Goal: Book appointment/travel/reservation

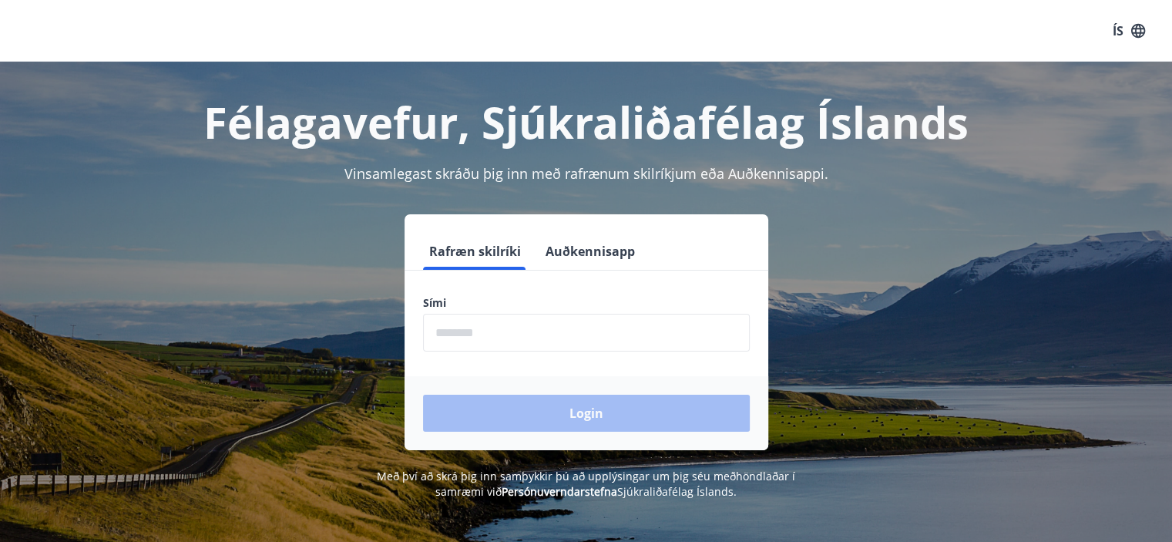
click at [536, 341] on input "phone" at bounding box center [586, 333] width 327 height 38
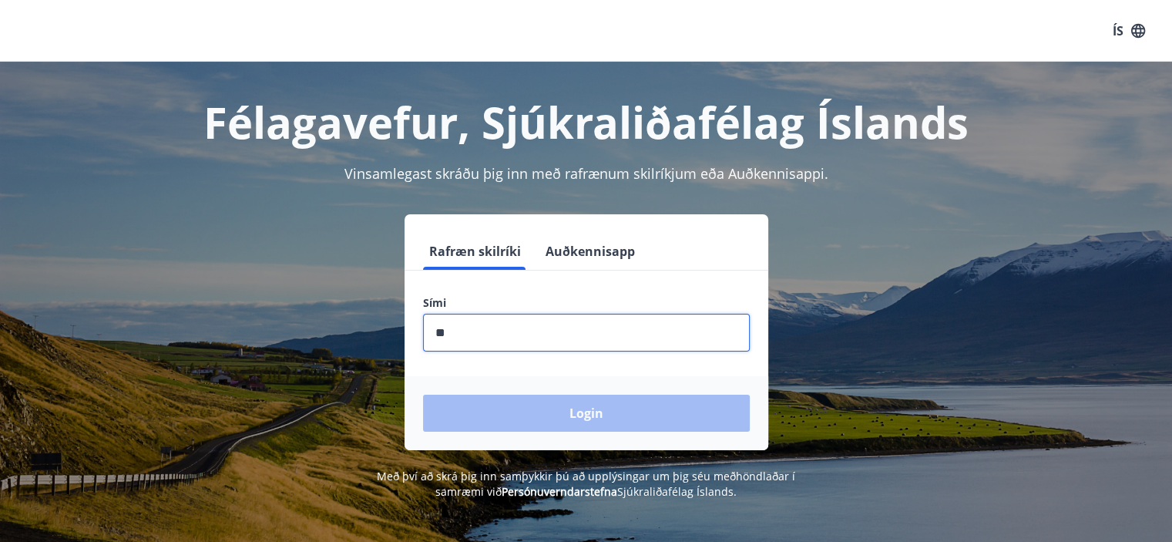
type input "*"
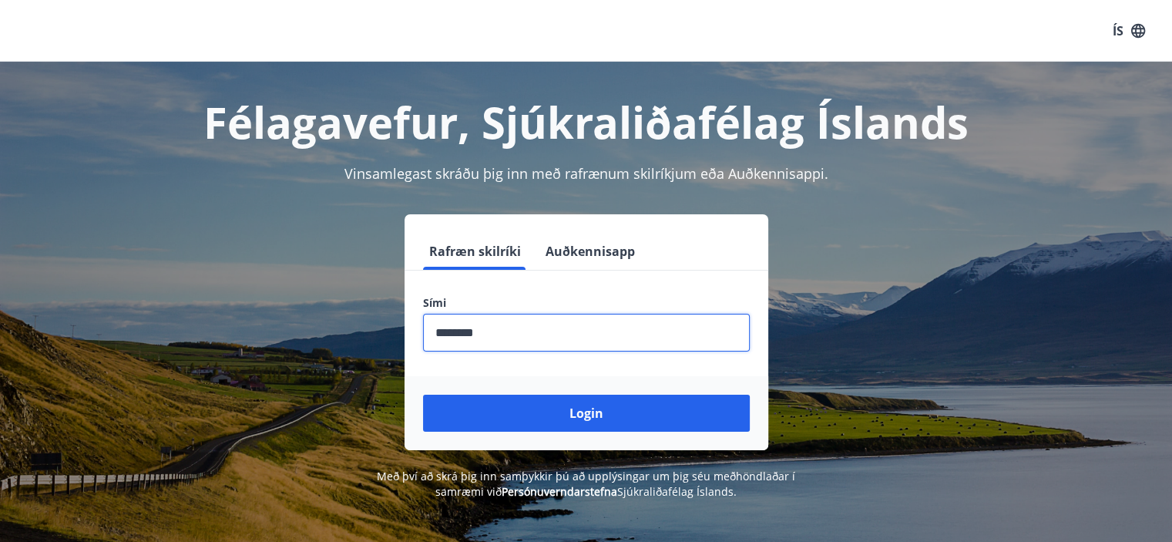
type input "********"
click at [423, 394] on button "Login" at bounding box center [586, 412] width 327 height 37
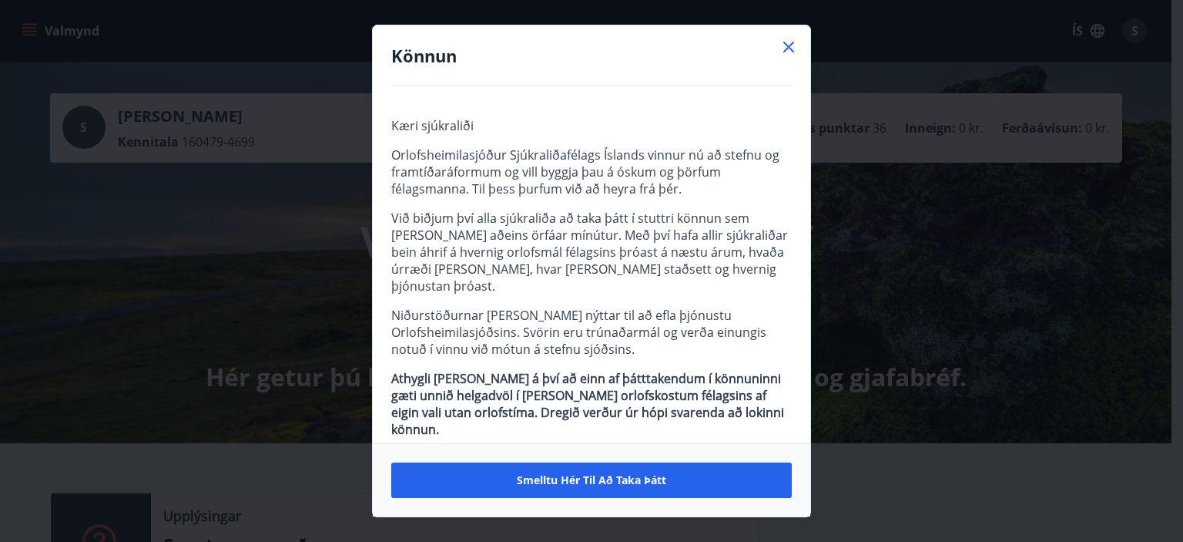
click at [790, 48] on icon at bounding box center [789, 47] width 18 height 18
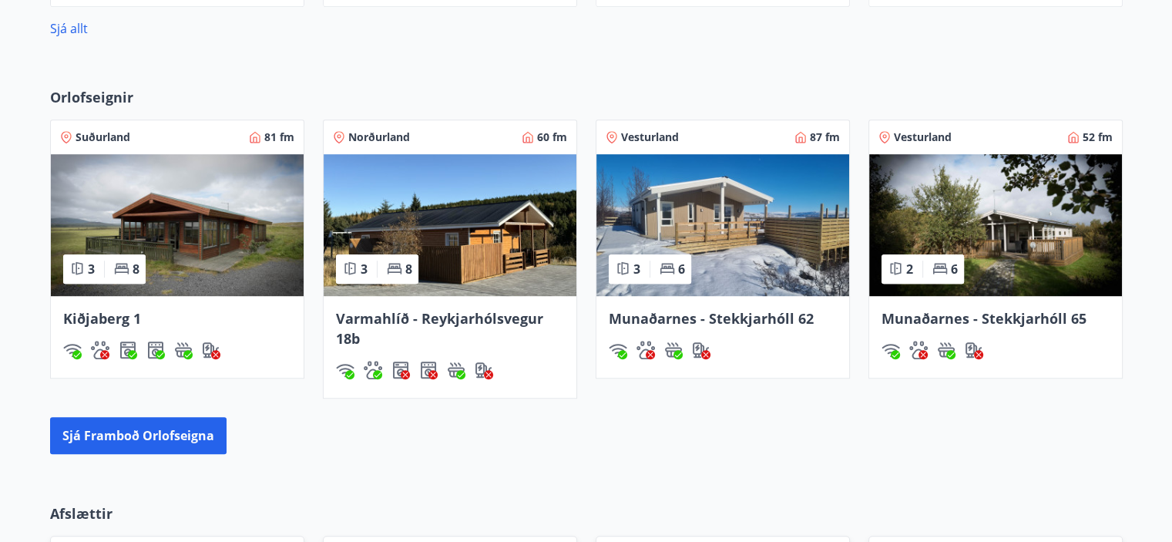
scroll to position [982, 0]
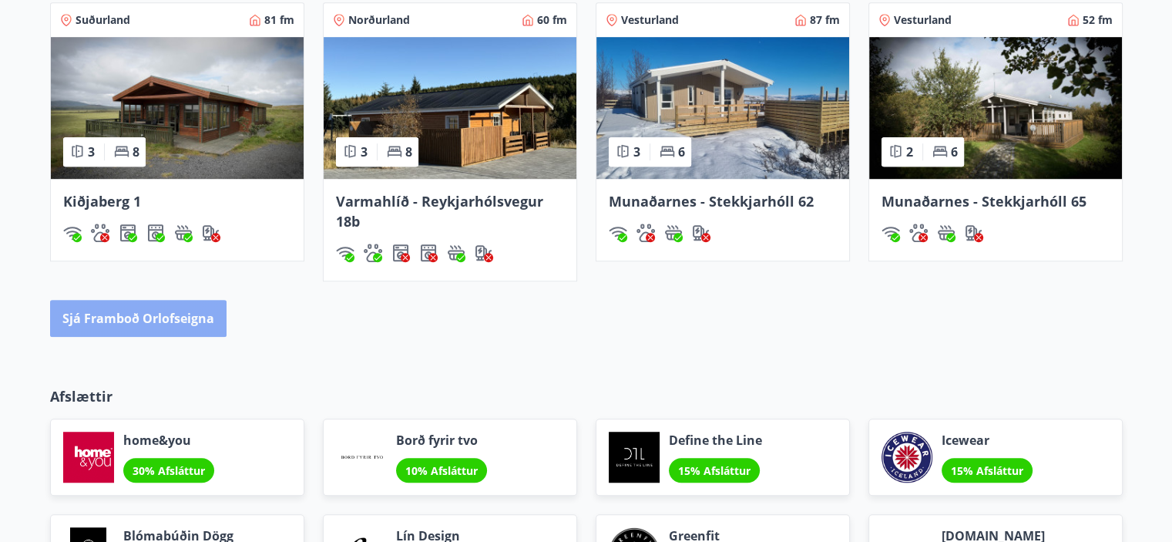
click at [149, 312] on button "Sjá framboð orlofseigna" at bounding box center [138, 318] width 176 height 37
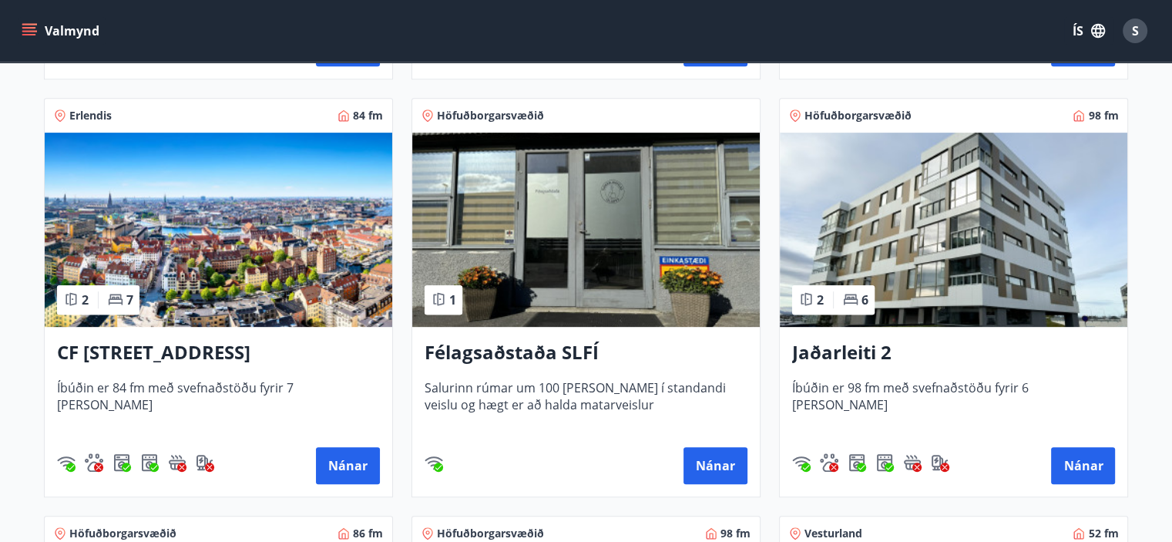
scroll to position [687, 0]
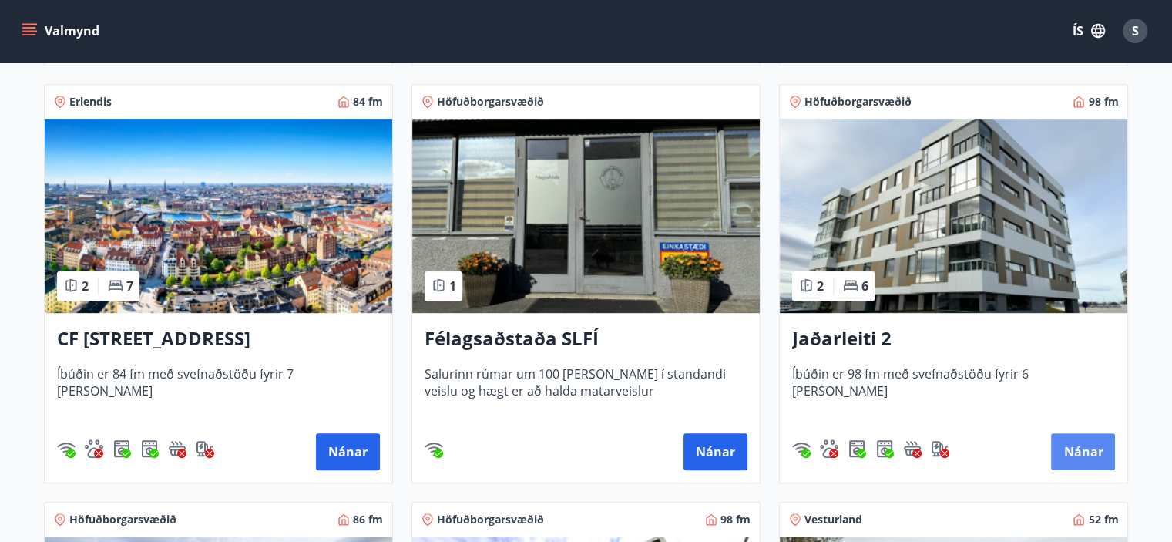
click at [1075, 455] on button "Nánar" at bounding box center [1083, 451] width 64 height 37
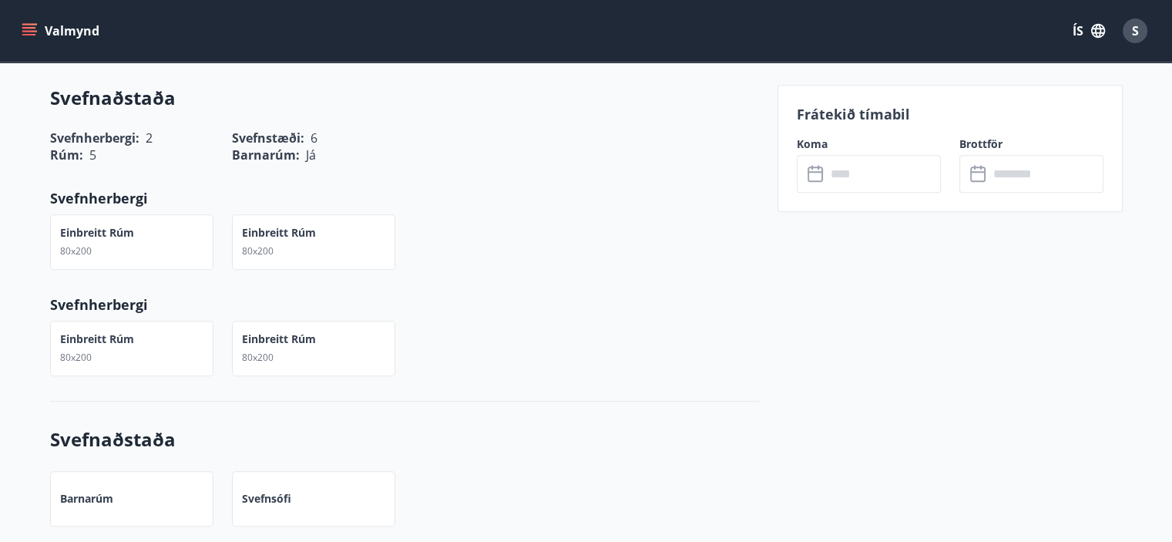
scroll to position [949, 0]
click at [874, 185] on input "text" at bounding box center [883, 174] width 115 height 38
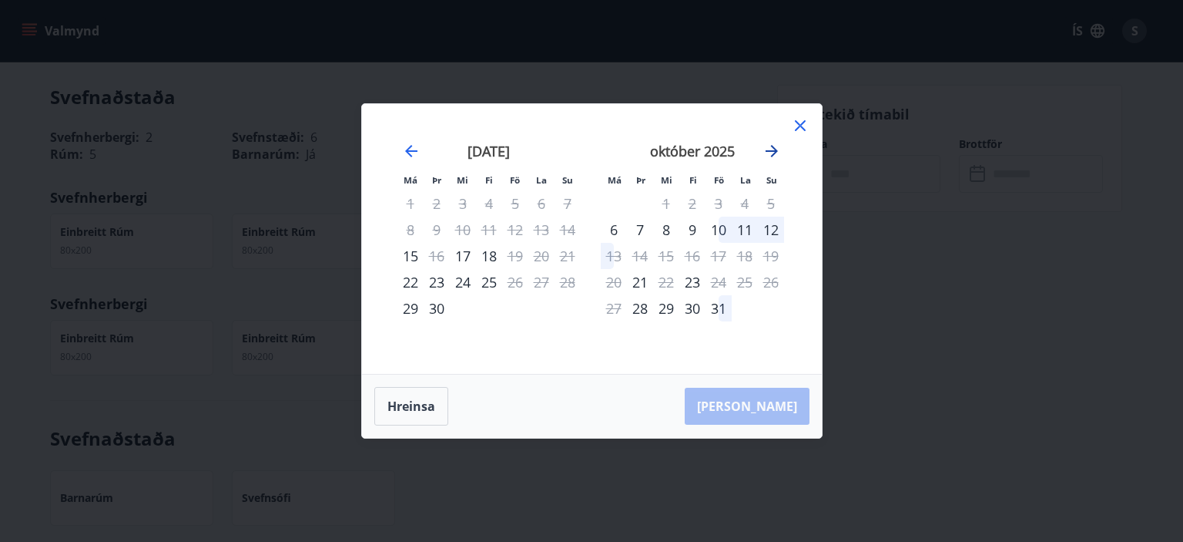
click at [773, 152] on icon "Move forward to switch to the next month." at bounding box center [772, 151] width 12 height 12
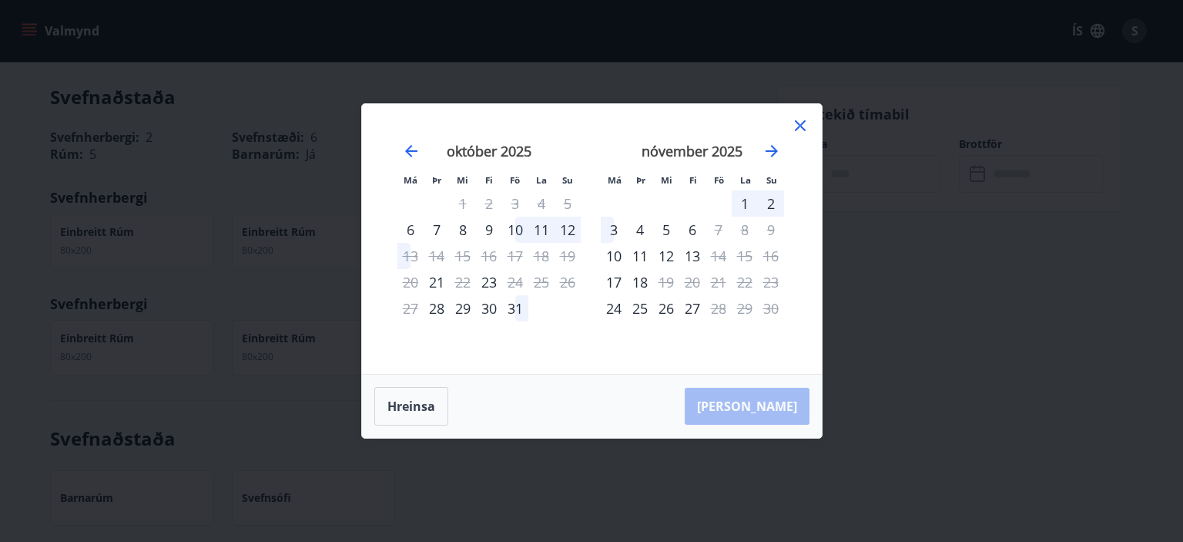
click at [689, 227] on div "6" at bounding box center [692, 229] width 26 height 26
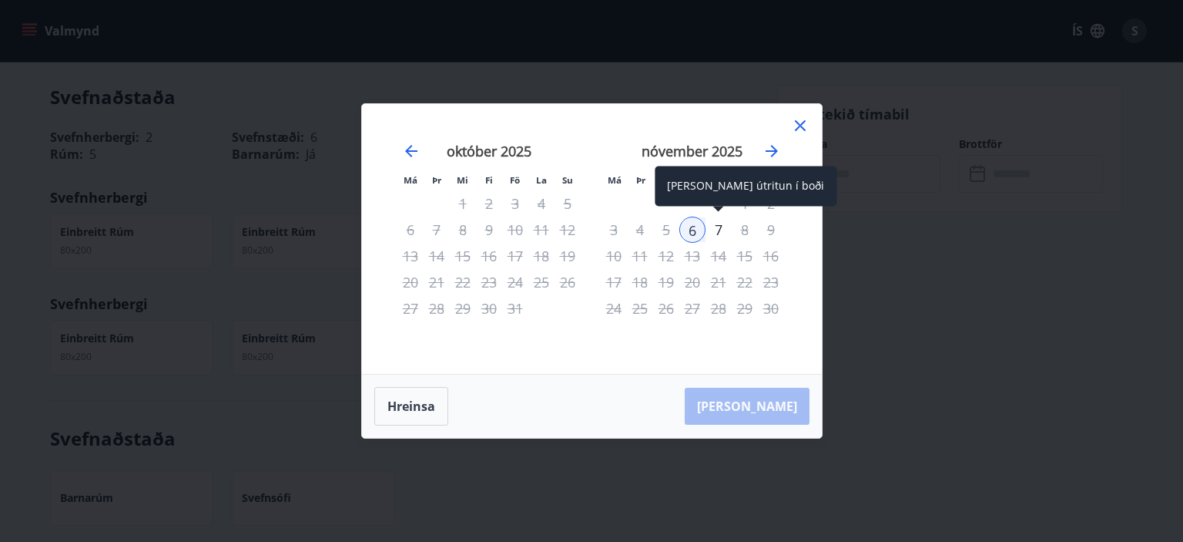
click at [716, 226] on div "7" at bounding box center [719, 229] width 26 height 26
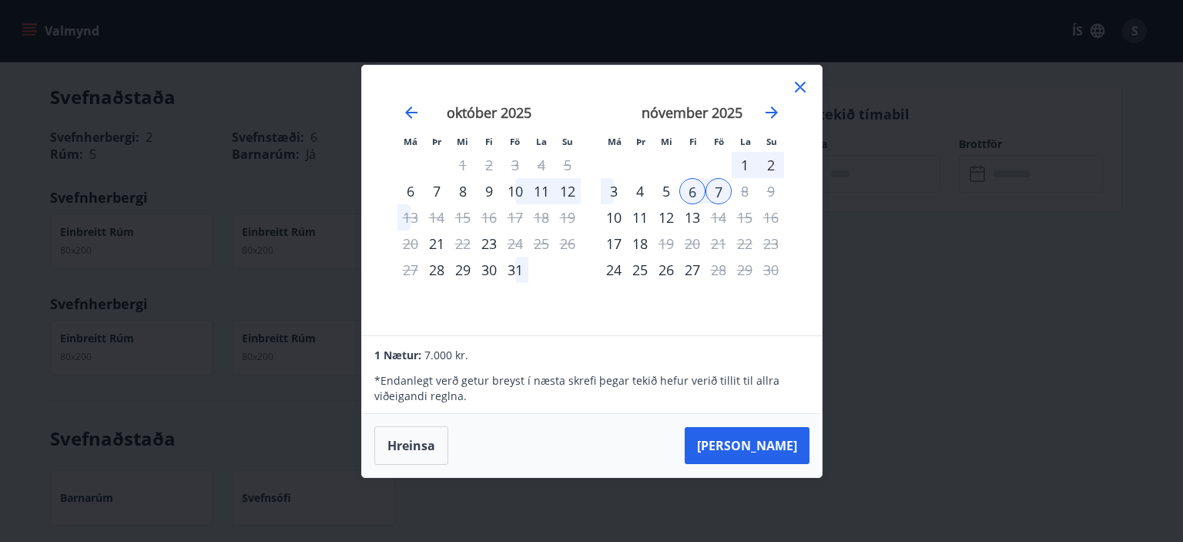
click at [798, 86] on icon at bounding box center [800, 87] width 11 height 11
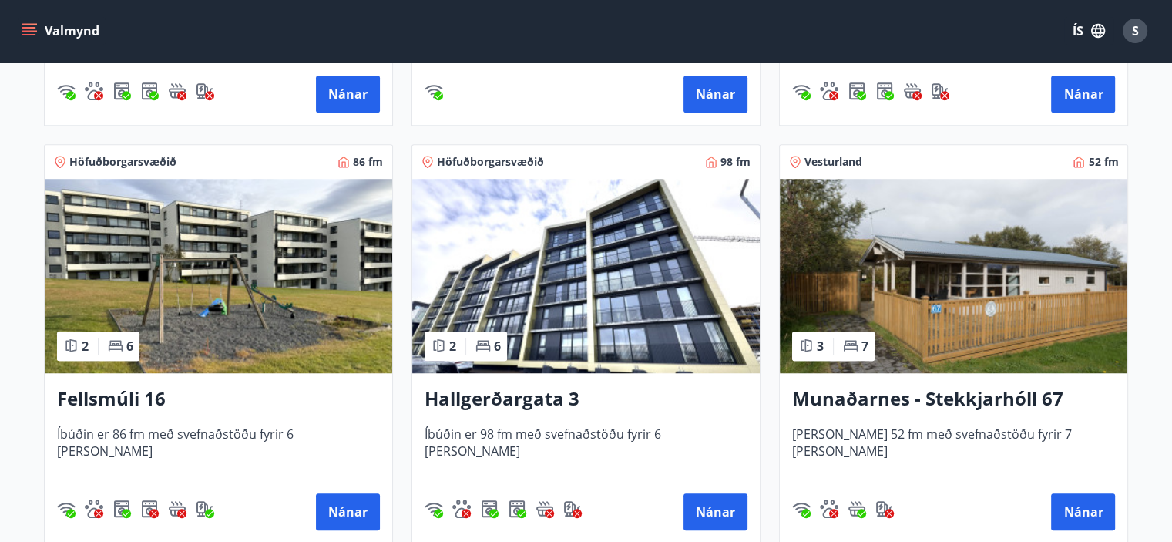
scroll to position [1048, 0]
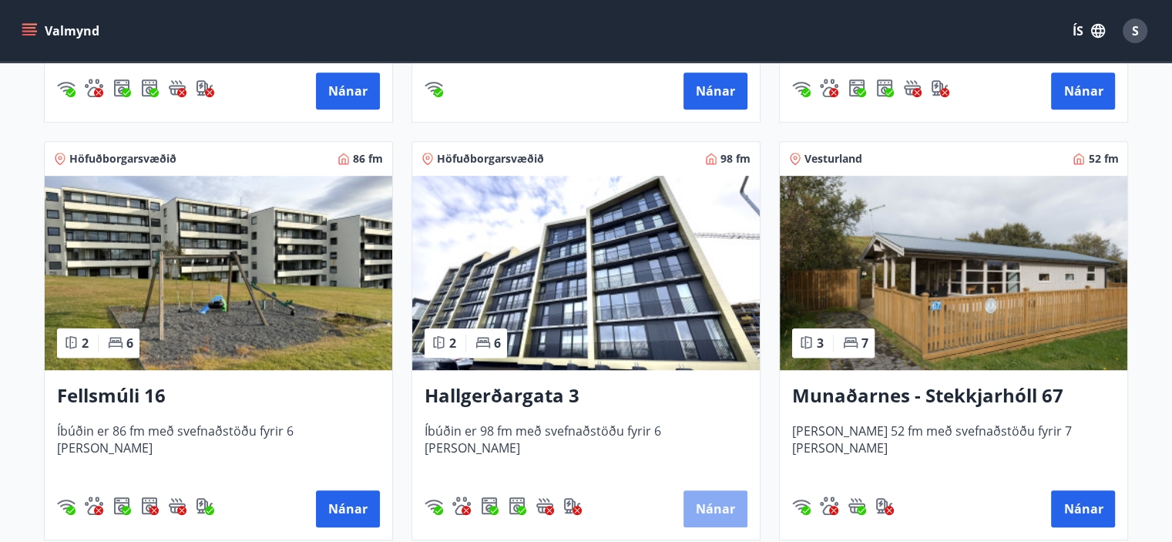
click at [712, 509] on button "Nánar" at bounding box center [715, 508] width 64 height 37
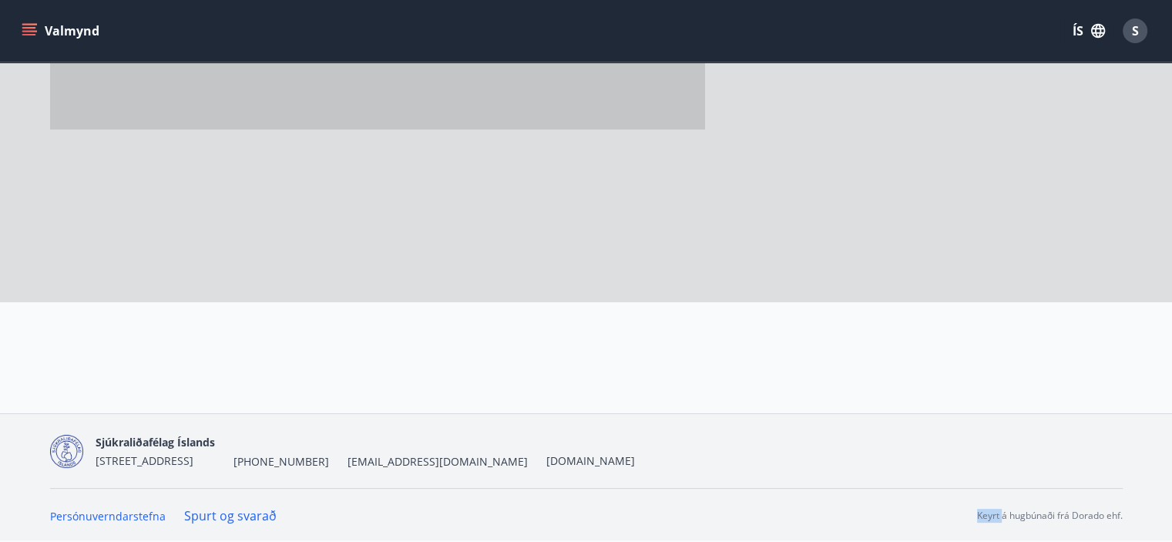
click at [712, 509] on nav "Persónuverndarstefna Spurt og svarað [PERSON_NAME] á hugbúnaði frá Dorado ehf." at bounding box center [586, 515] width 1072 height 17
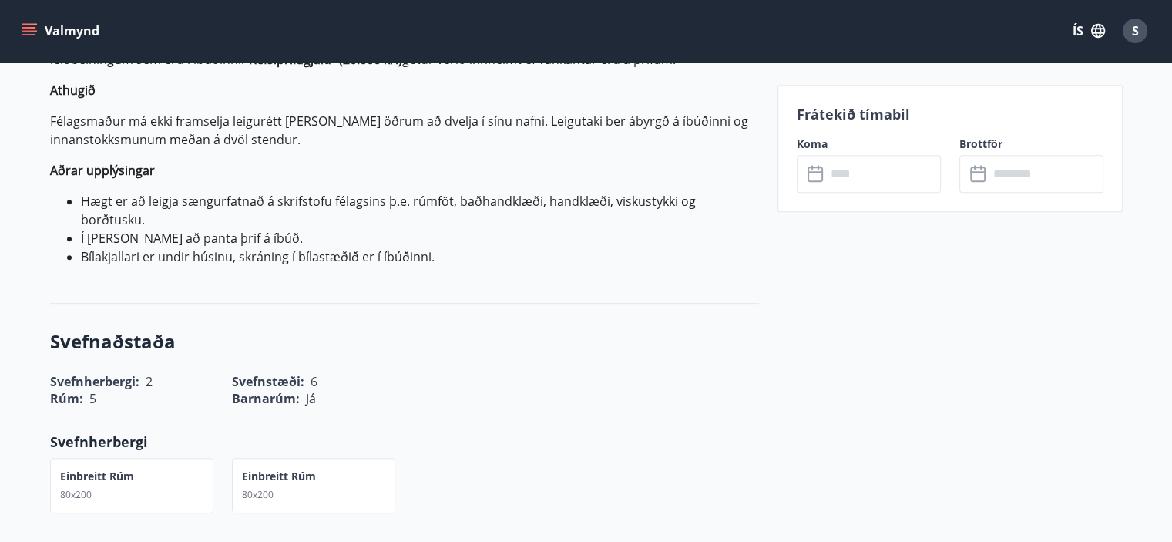
scroll to position [750, 0]
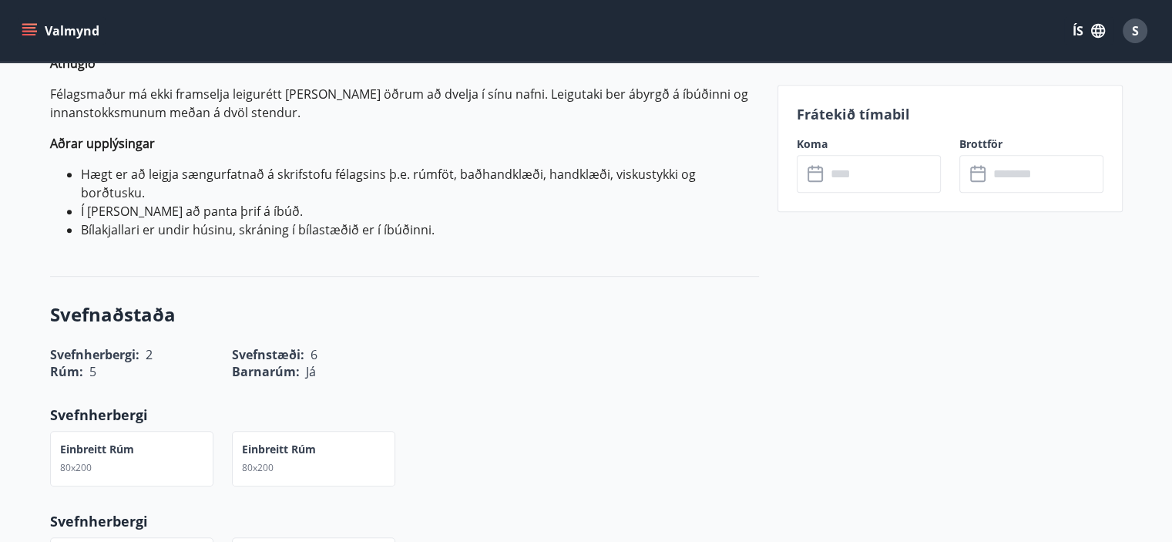
click at [871, 169] on input "text" at bounding box center [883, 174] width 115 height 38
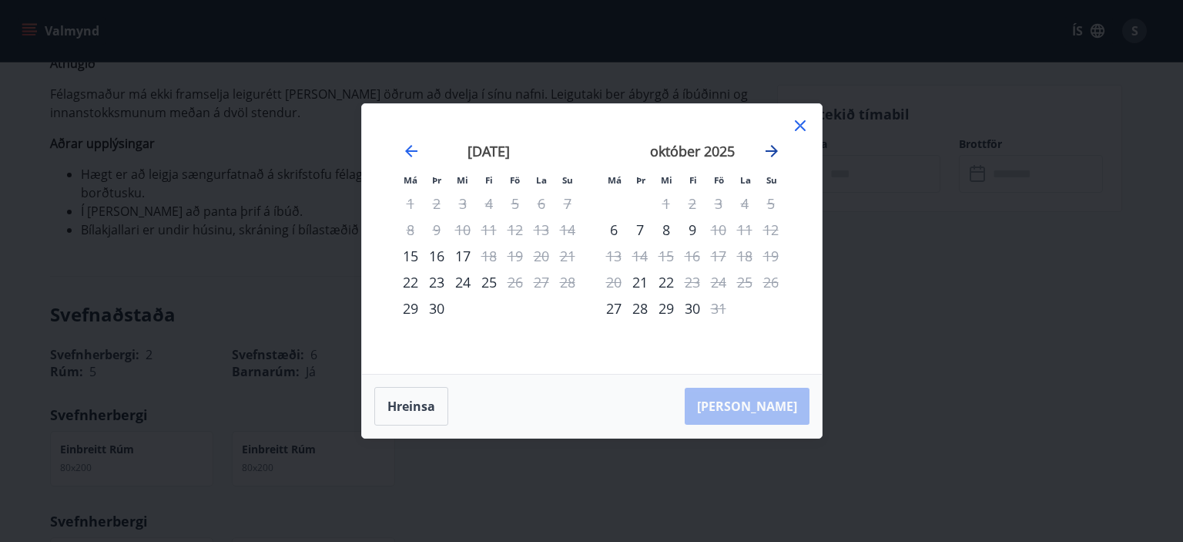
click at [773, 150] on icon "Move forward to switch to the next month." at bounding box center [772, 151] width 12 height 12
click at [798, 129] on icon at bounding box center [800, 125] width 18 height 18
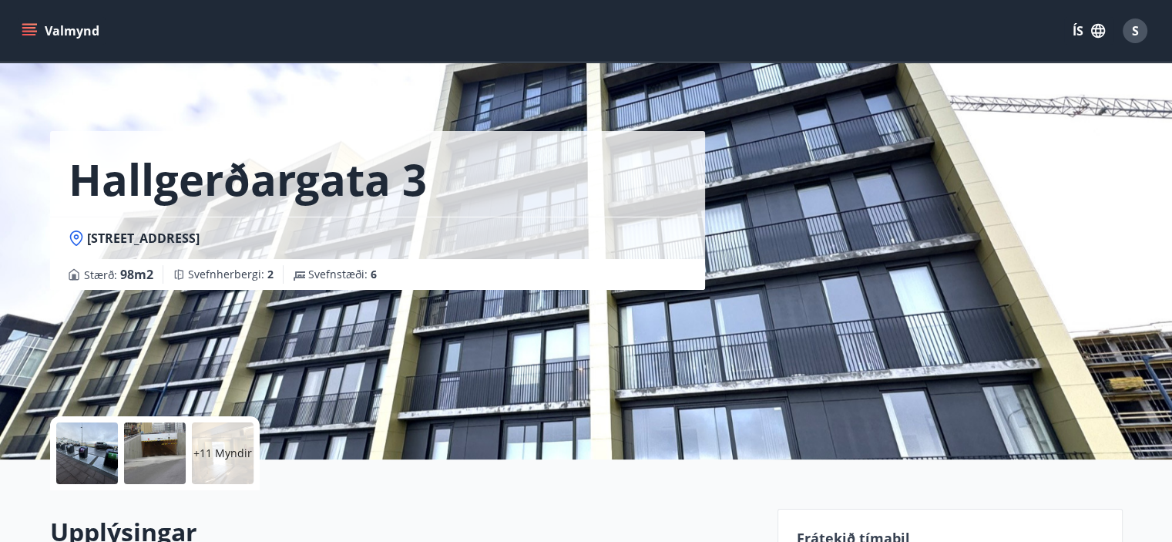
scroll to position [0, 0]
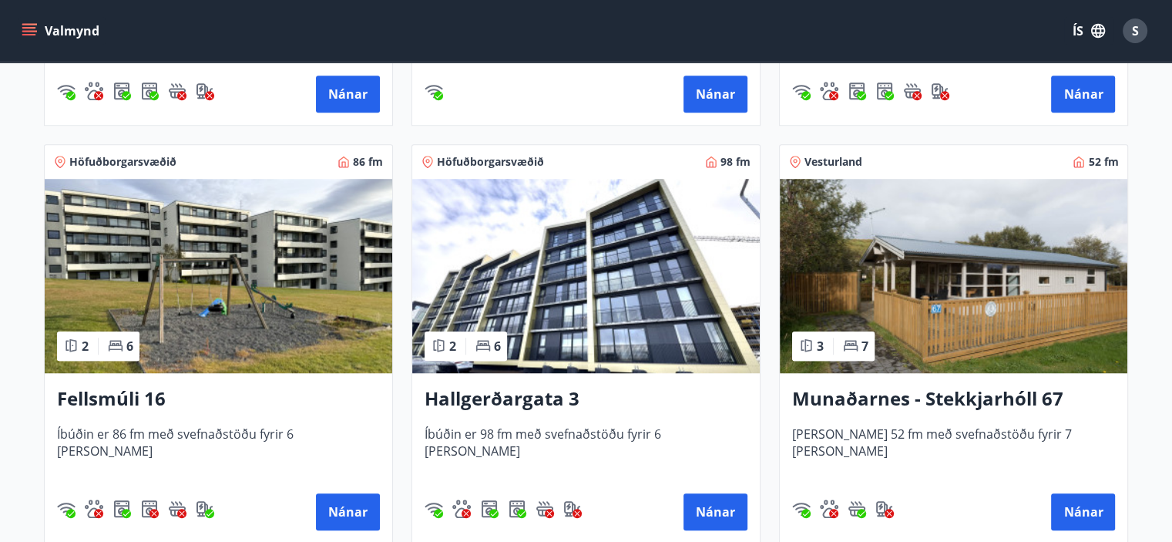
scroll to position [1034, 0]
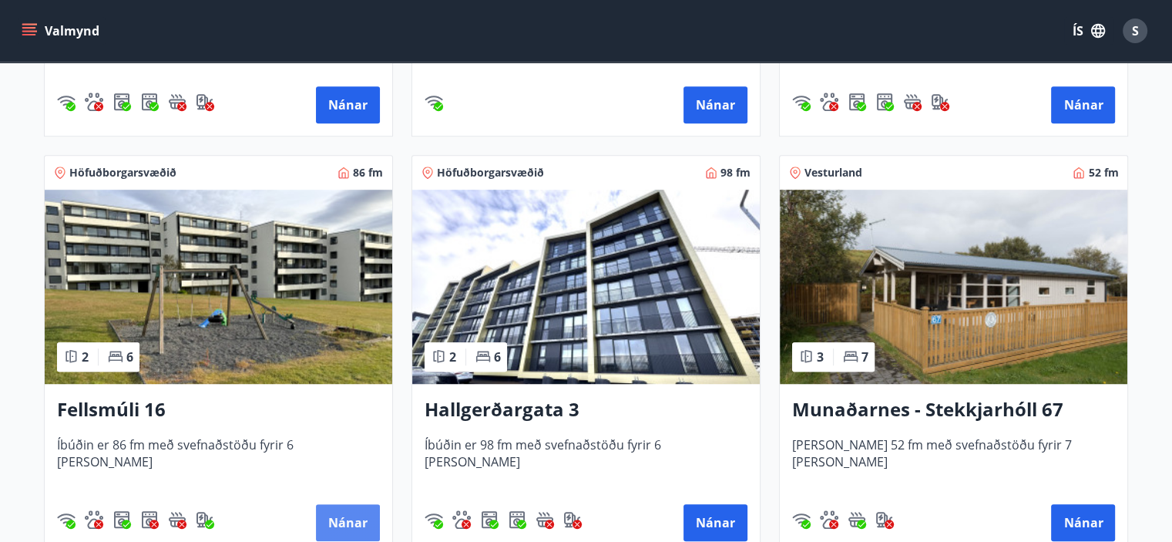
click at [345, 515] on button "Nánar" at bounding box center [348, 522] width 64 height 37
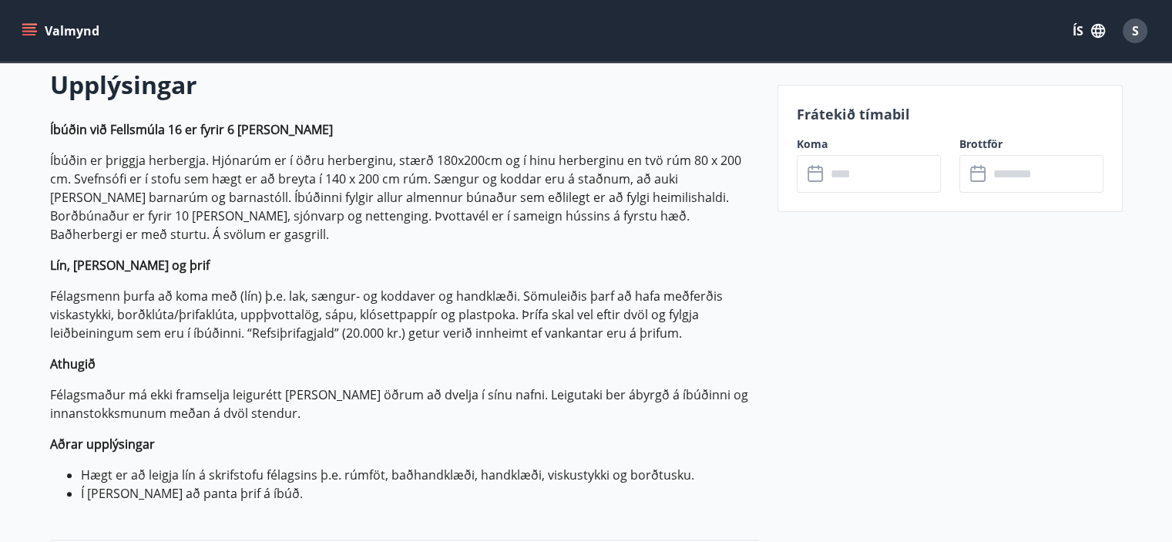
scroll to position [451, 0]
click at [895, 171] on input "text" at bounding box center [883, 174] width 115 height 38
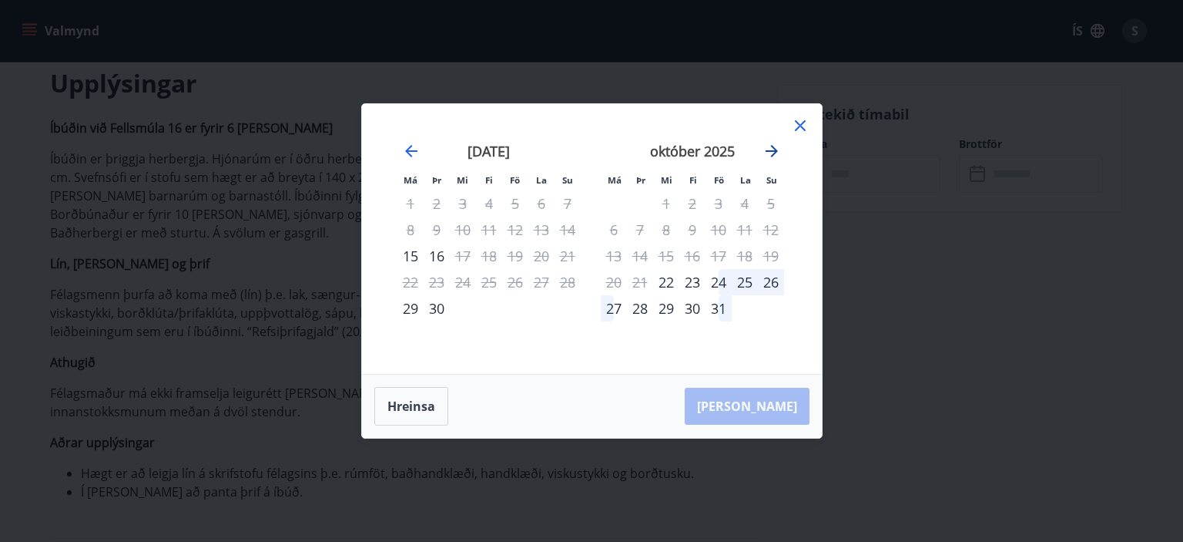
click at [770, 149] on icon "Move forward to switch to the next month." at bounding box center [772, 151] width 18 height 18
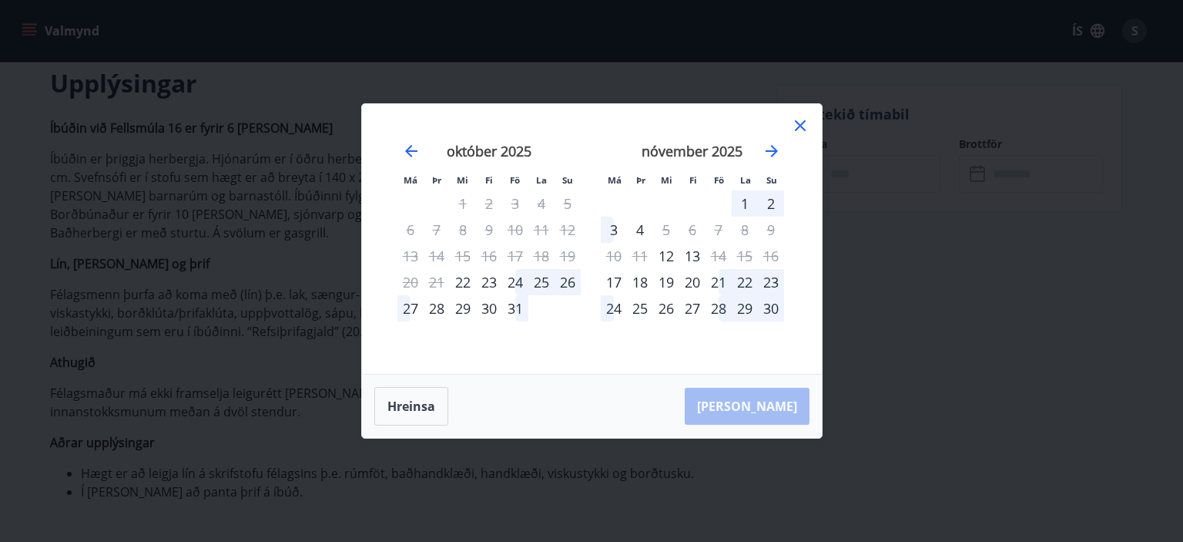
click at [806, 121] on icon at bounding box center [800, 125] width 18 height 18
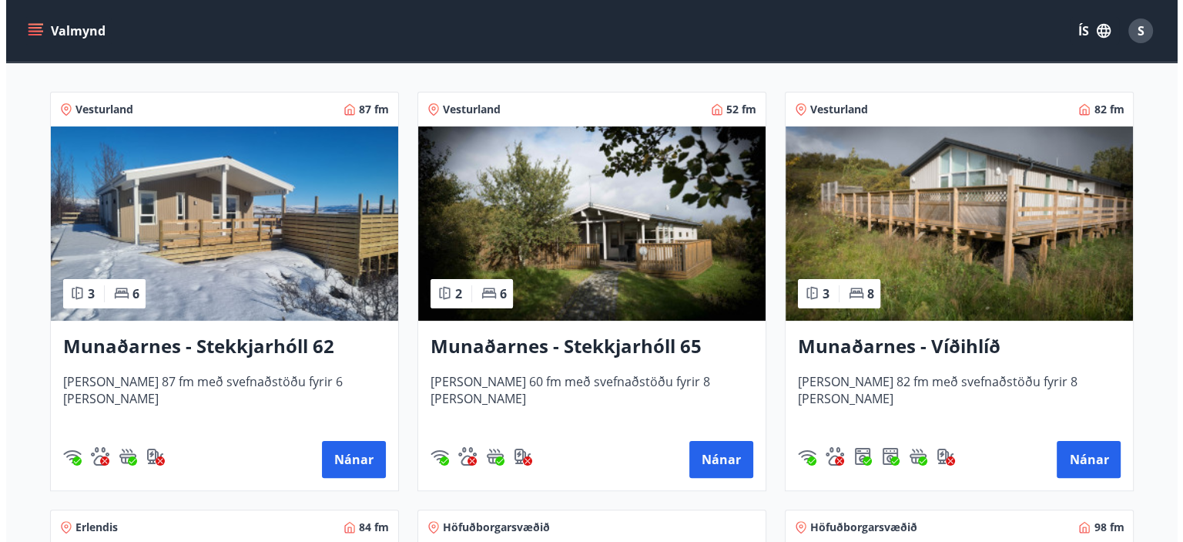
scroll to position [146, 0]
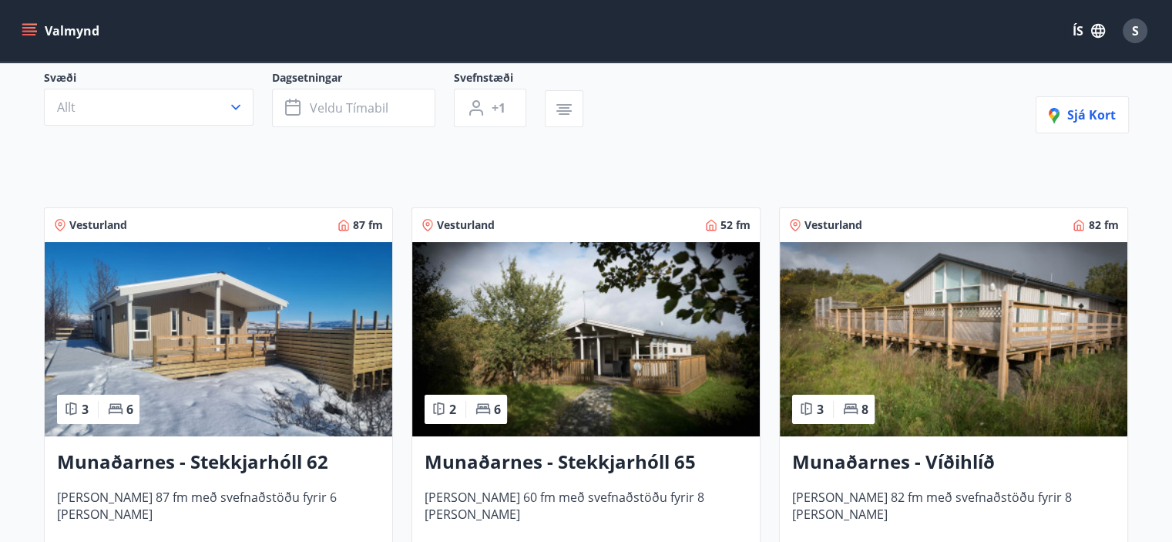
click at [1128, 32] on div "S" at bounding box center [1134, 30] width 25 height 25
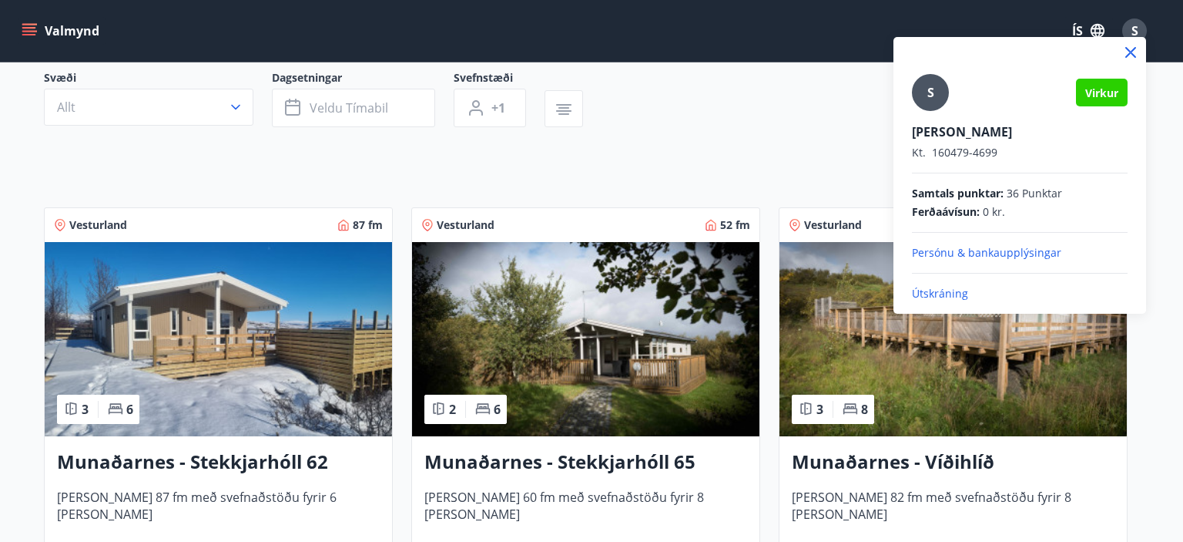
click at [942, 295] on p "Útskráning" at bounding box center [1020, 293] width 216 height 15
